Goal: Transaction & Acquisition: Purchase product/service

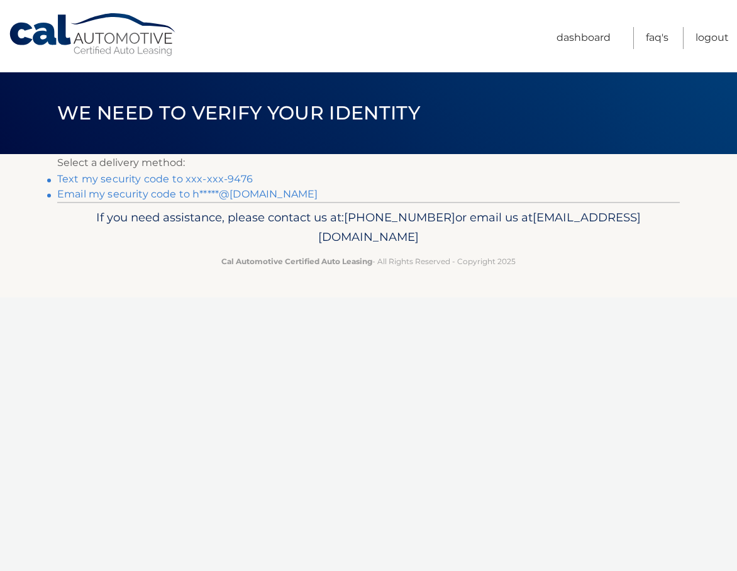
scroll to position [0, 1]
click at [206, 179] on link "Text my security code to xxx-xxx-9476" at bounding box center [155, 179] width 196 height 12
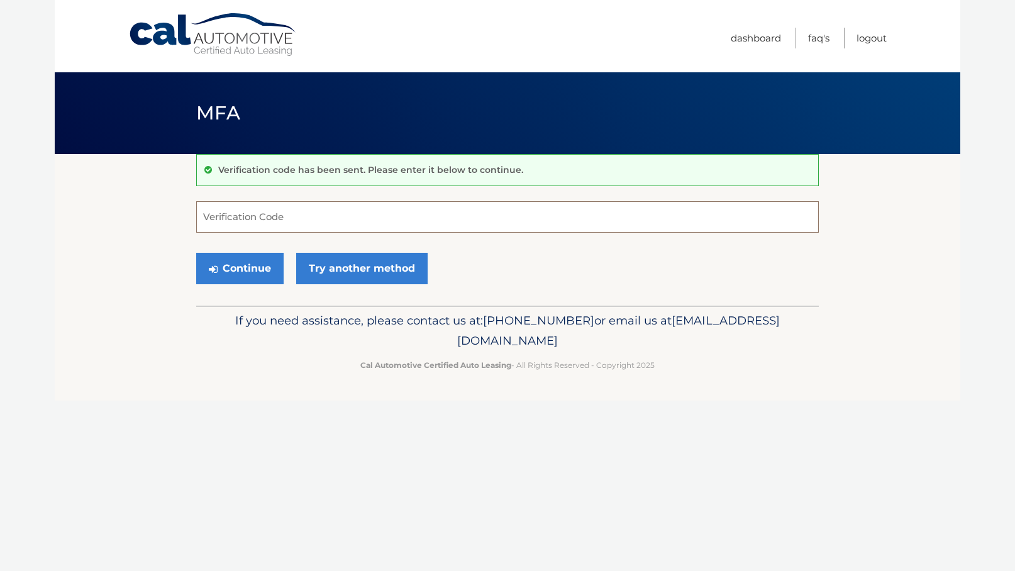
click at [232, 216] on input "Verification Code" at bounding box center [507, 216] width 623 height 31
type input "437922"
click at [269, 270] on button "Continue" at bounding box center [239, 268] width 87 height 31
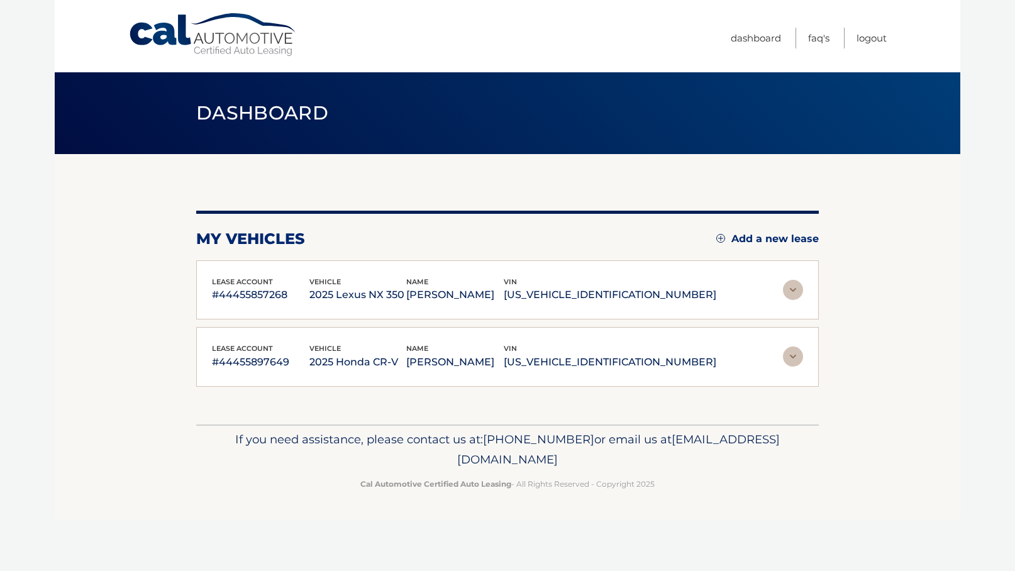
click at [797, 289] on img at bounding box center [793, 290] width 20 height 20
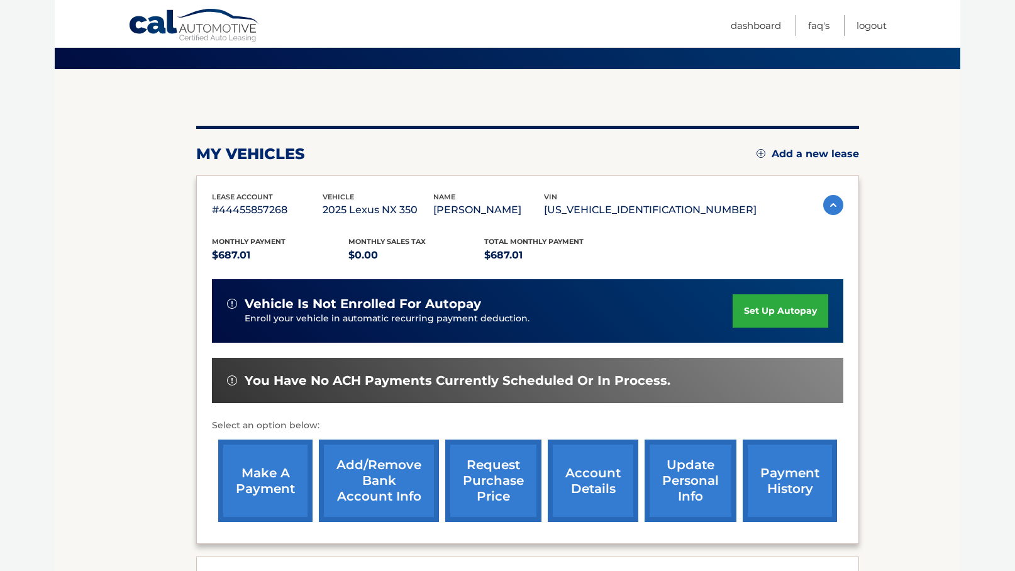
scroll to position [86, 0]
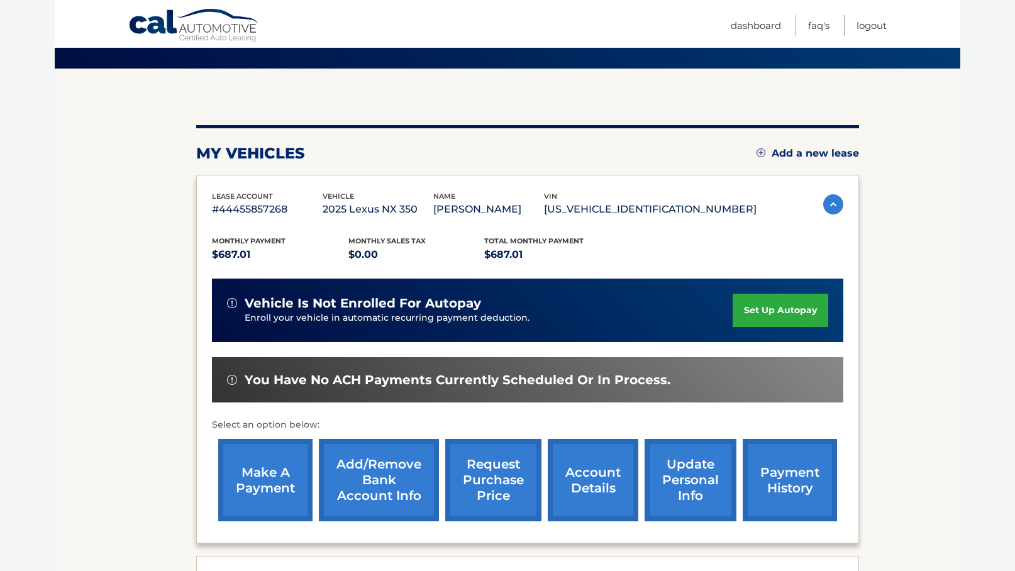
click at [265, 484] on link "make a payment" at bounding box center [265, 480] width 94 height 82
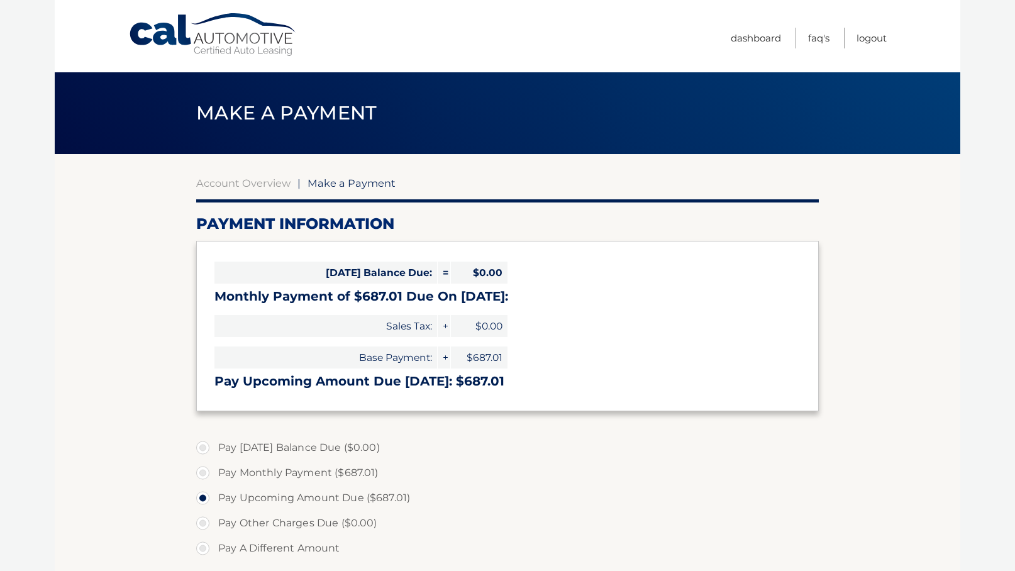
select select "NmVhMzUxNmYtZDFlMC00Nzc3LTg2OWUtNmE3YzQ1MWRlYzdm"
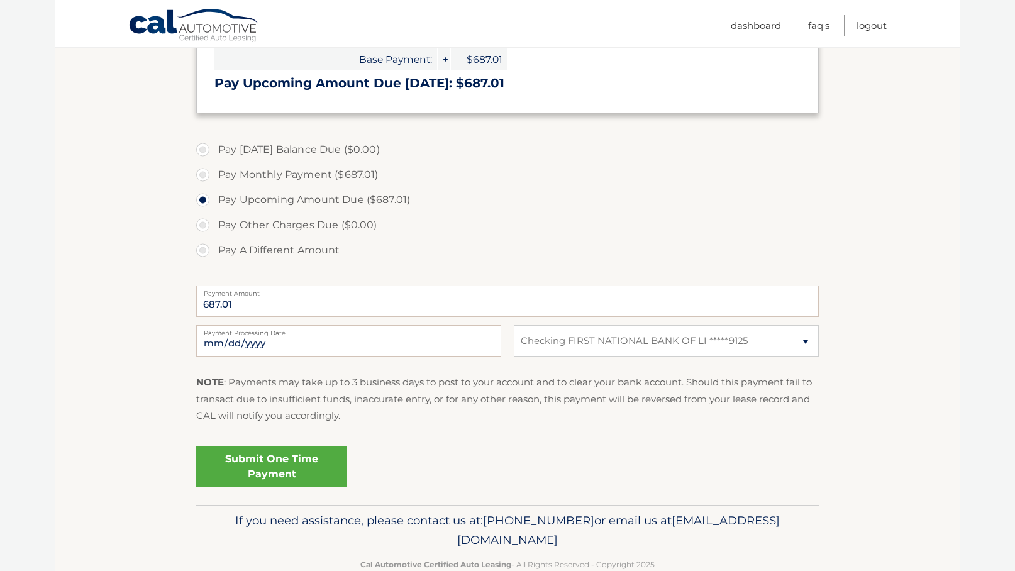
scroll to position [297, 0]
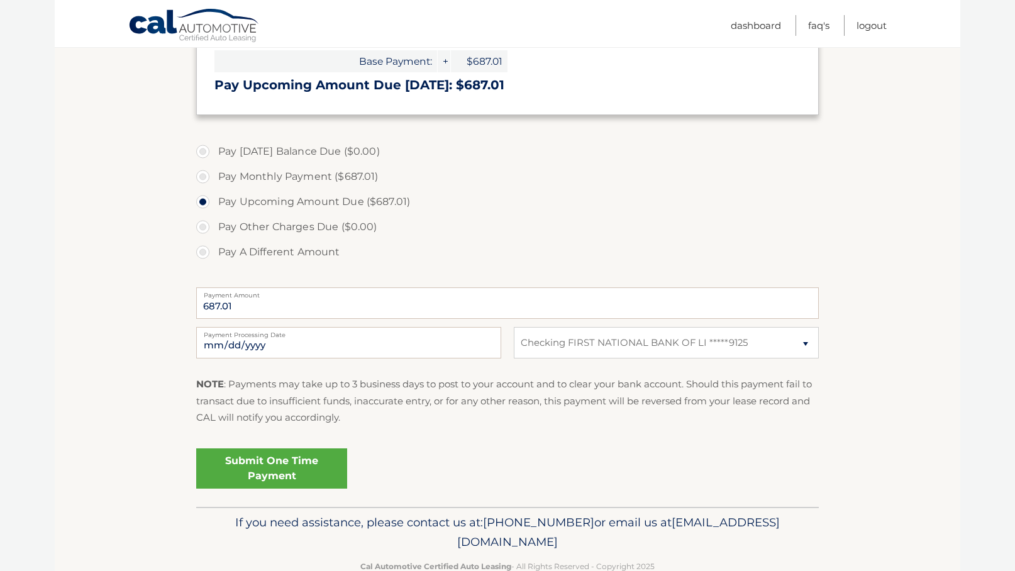
click at [310, 460] on link "Submit One Time Payment" at bounding box center [271, 468] width 151 height 40
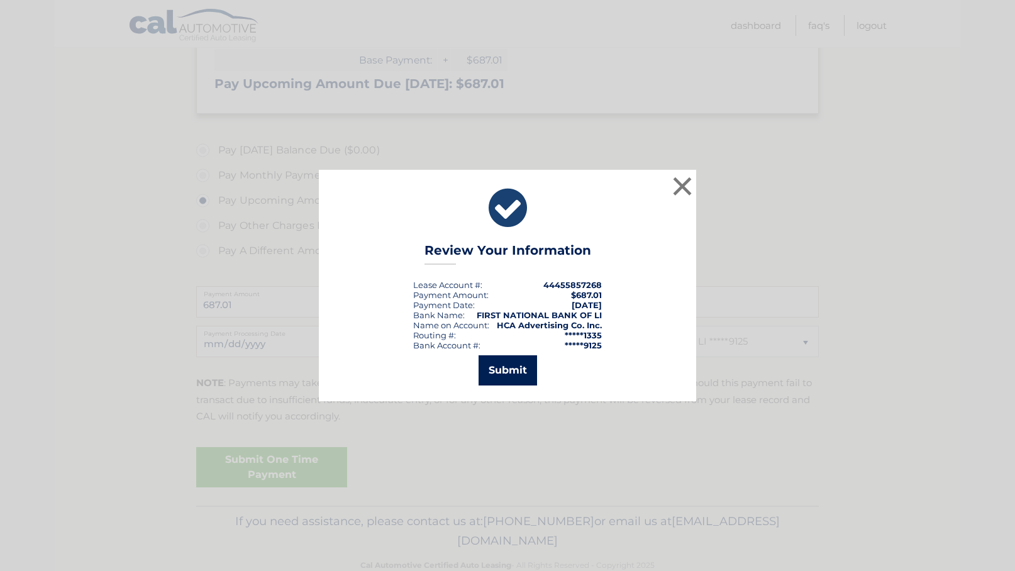
click at [515, 377] on button "Submit" at bounding box center [508, 370] width 58 height 30
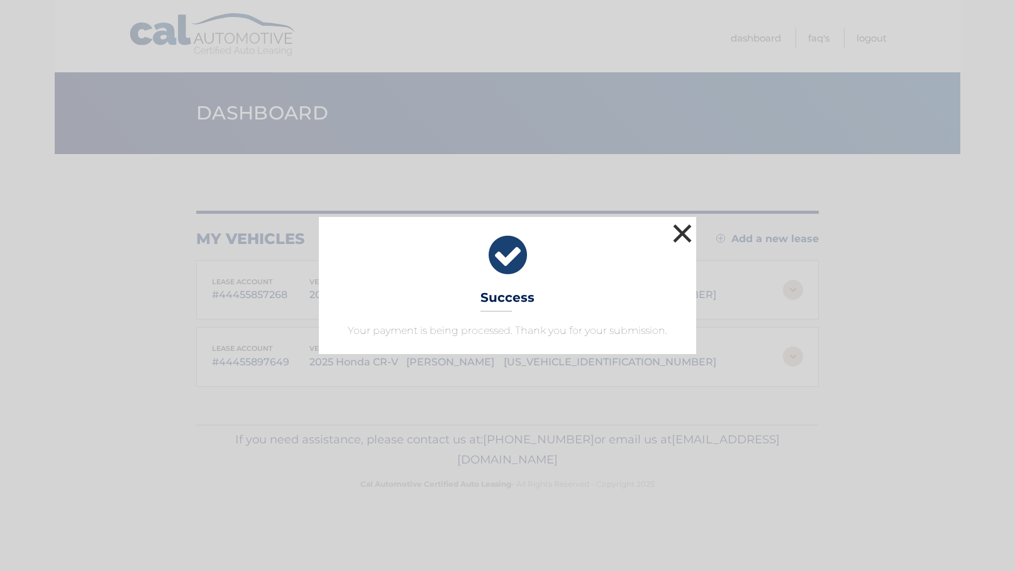
click at [680, 234] on button "×" at bounding box center [682, 233] width 25 height 25
